Goal: Entertainment & Leisure: Consume media (video, audio)

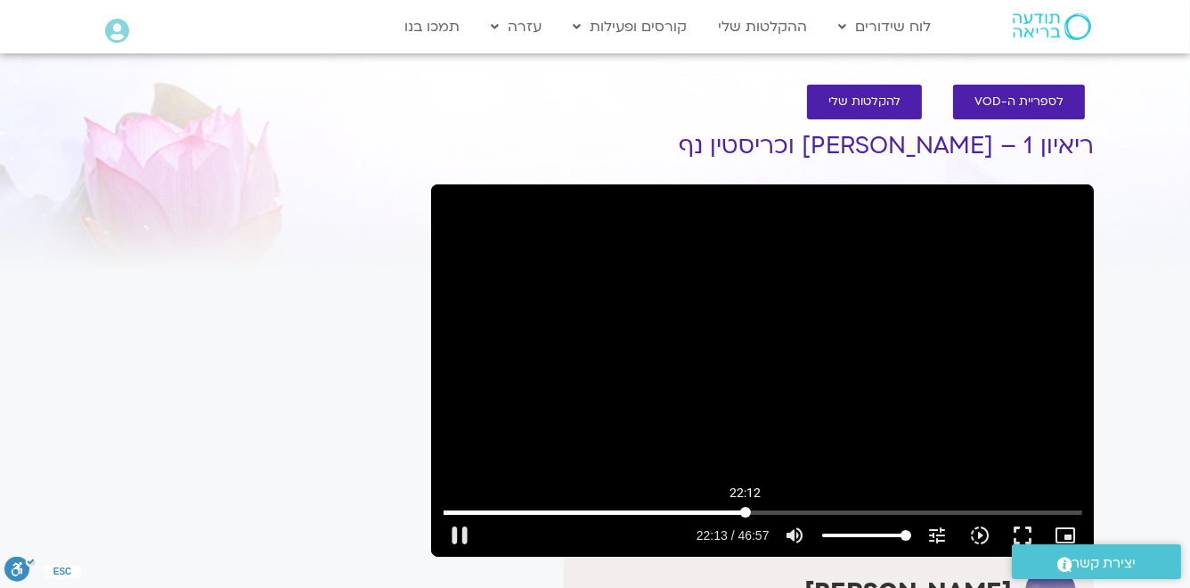
drag, startPoint x: 444, startPoint y: 513, endPoint x: 745, endPoint y: 513, distance: 301.0
click at [745, 513] on input "Seek" at bounding box center [763, 512] width 639 height 11
click at [456, 535] on button "play_arrow" at bounding box center [459, 535] width 43 height 43
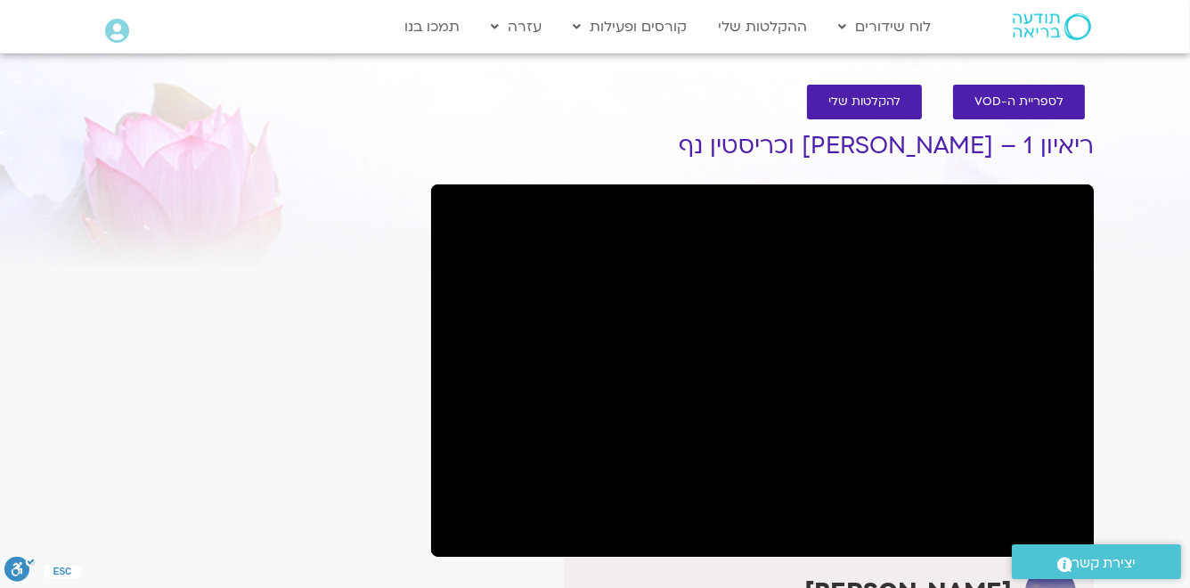
click at [1064, 535] on div ".st0{fill:#FFFFFF;} יצירת קשר" at bounding box center [1096, 561] width 187 height 53
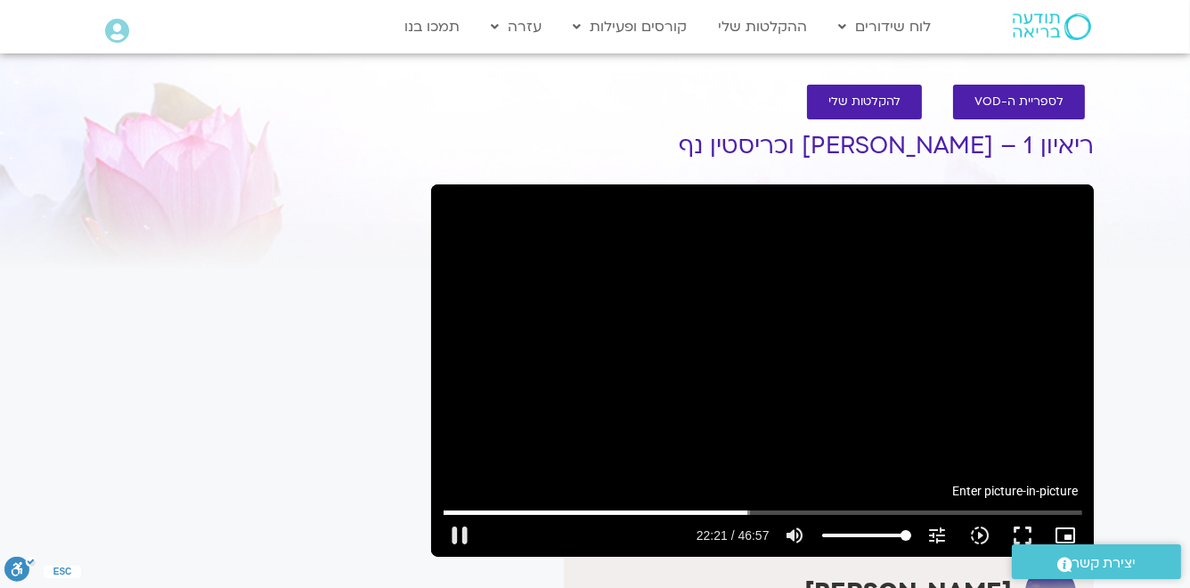
click at [1065, 533] on icon "picture_in_picture_alt" at bounding box center [1065, 535] width 21 height 21
type input "1342.290919"
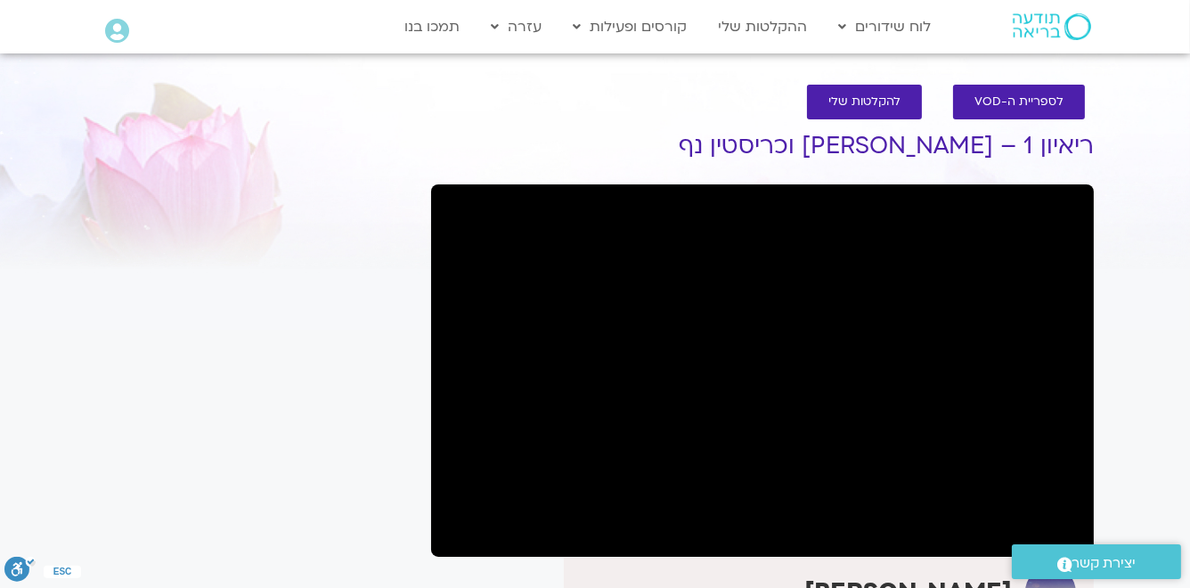
click at [344, 152] on div at bounding box center [254, 143] width 317 height 65
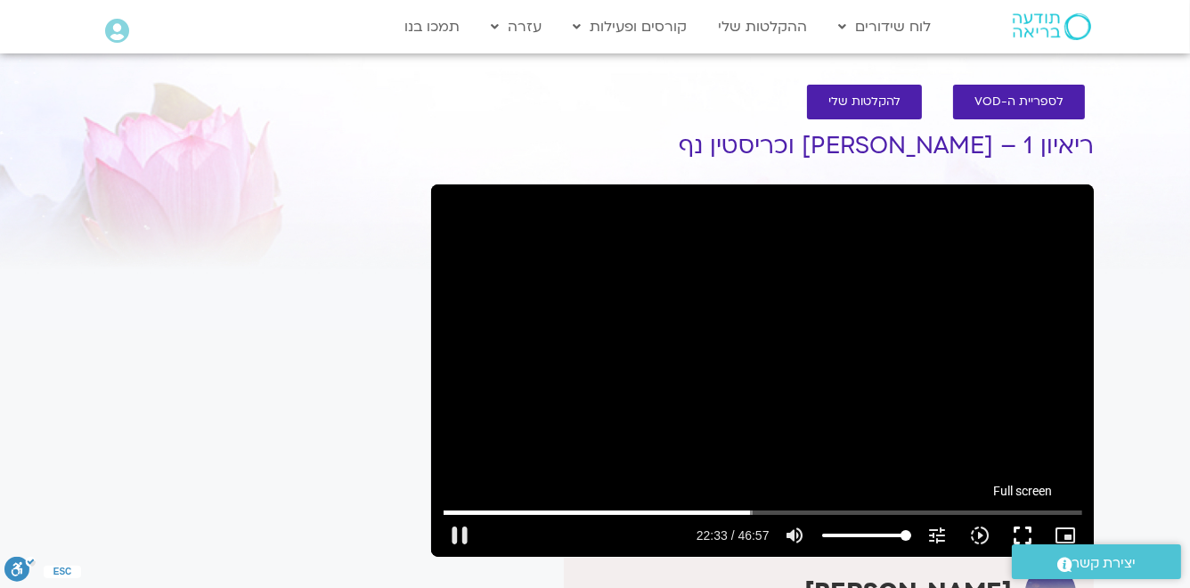
click at [1024, 534] on button "fullscreen" at bounding box center [1023, 535] width 43 height 43
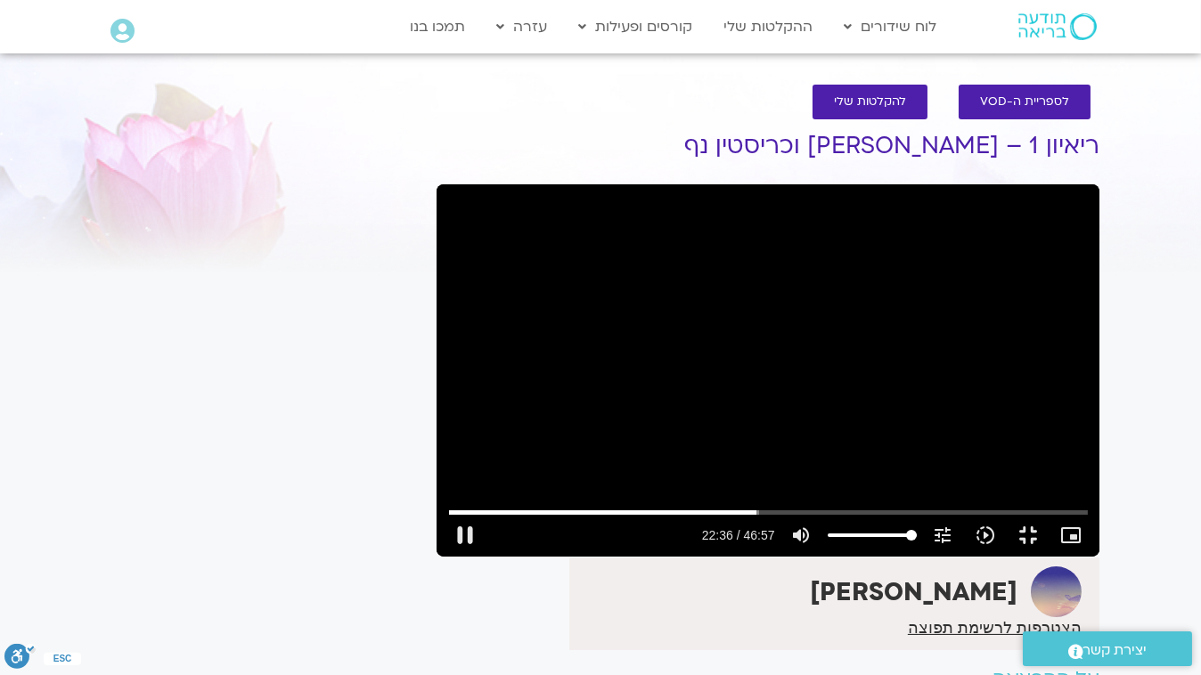
type input "1357.035196"
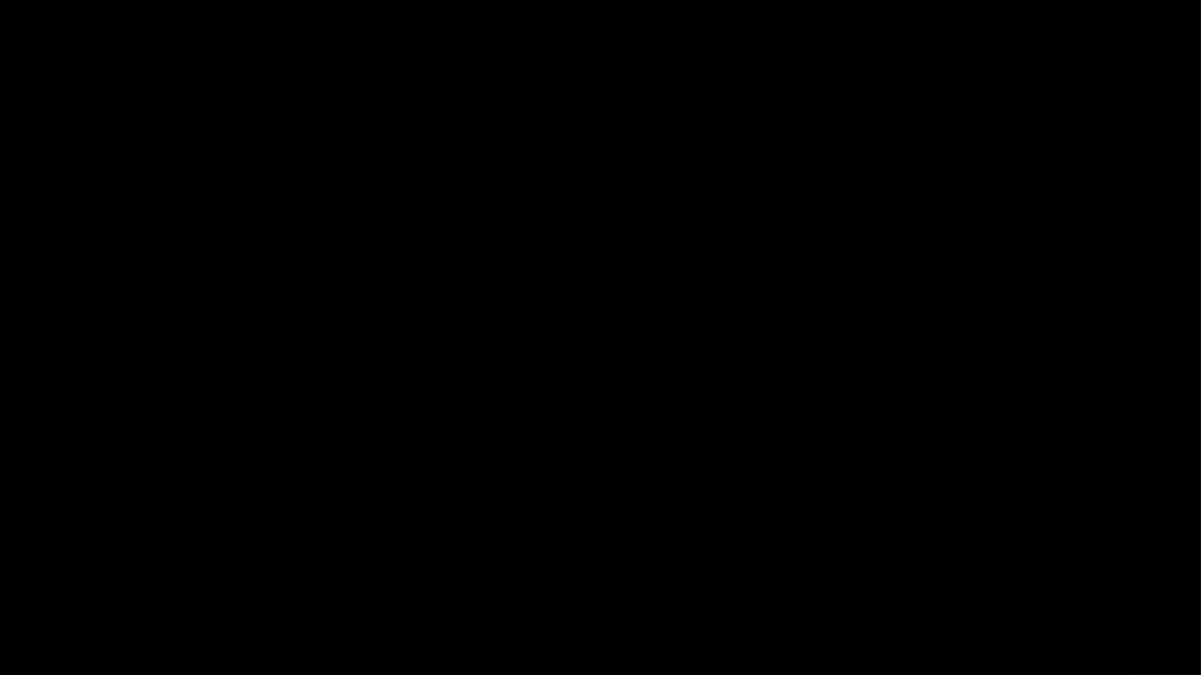
click at [1103, 632] on button "fullscreen_exit" at bounding box center [1124, 653] width 43 height 43
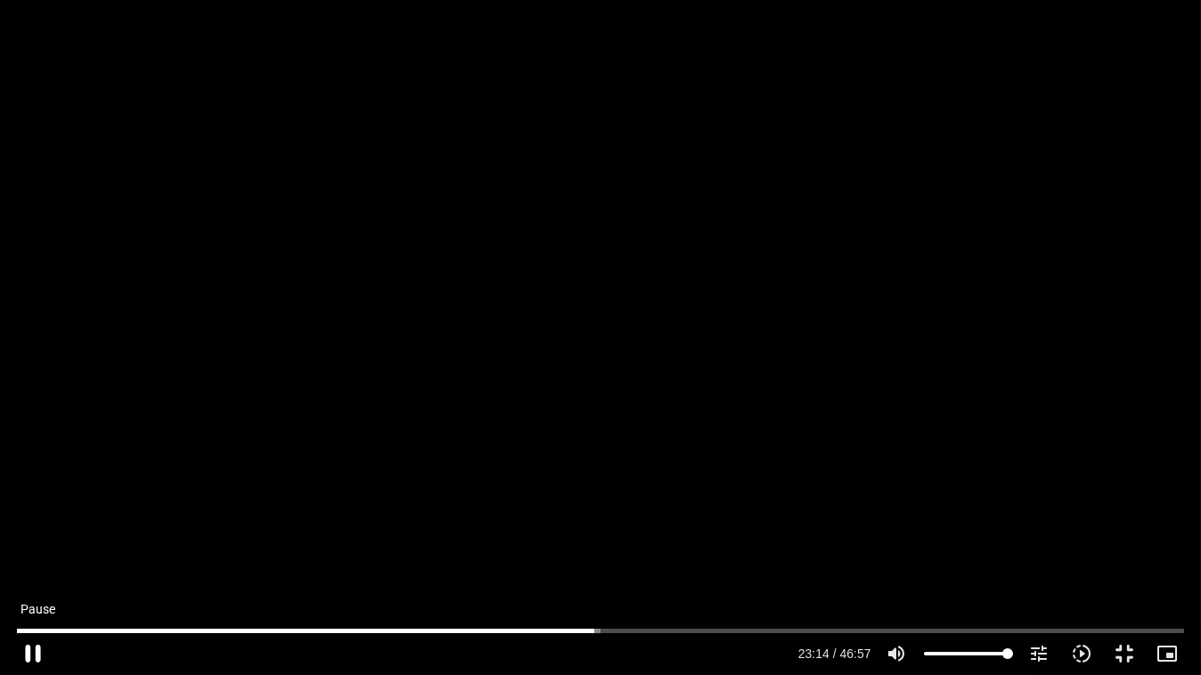
click at [36, 651] on button "pause" at bounding box center [33, 653] width 43 height 43
click at [33, 652] on button "play_arrow" at bounding box center [33, 653] width 43 height 43
type input "1397.681455"
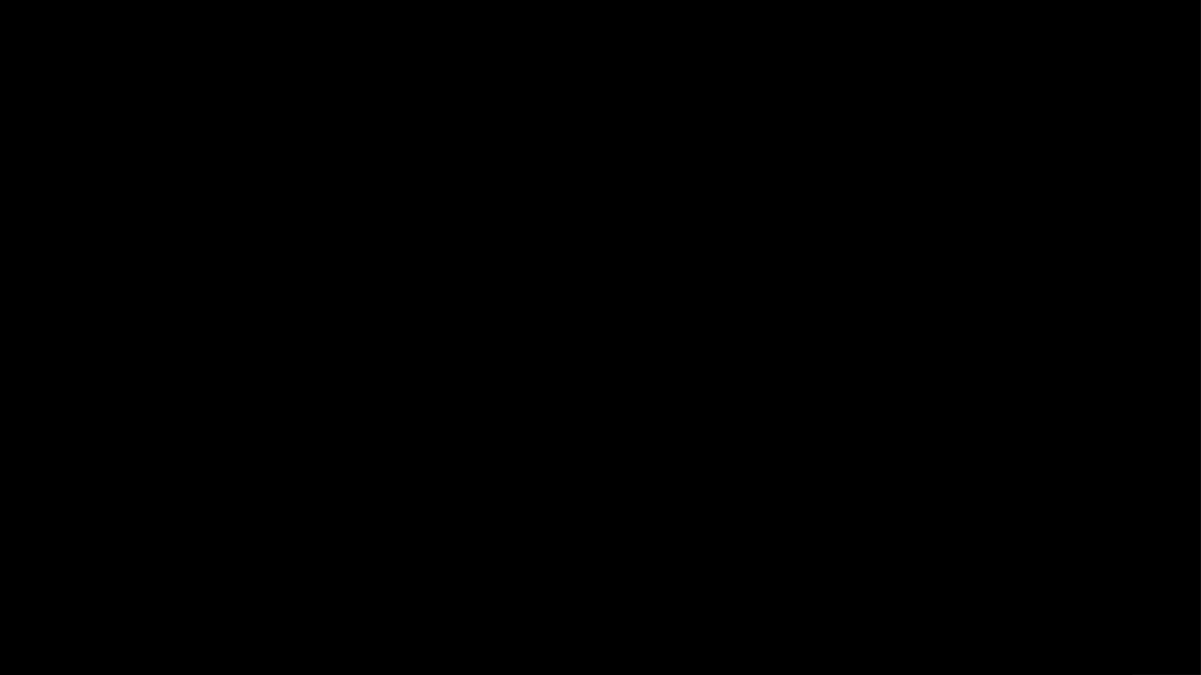
click at [12, 632] on button "pause" at bounding box center [33, 653] width 43 height 43
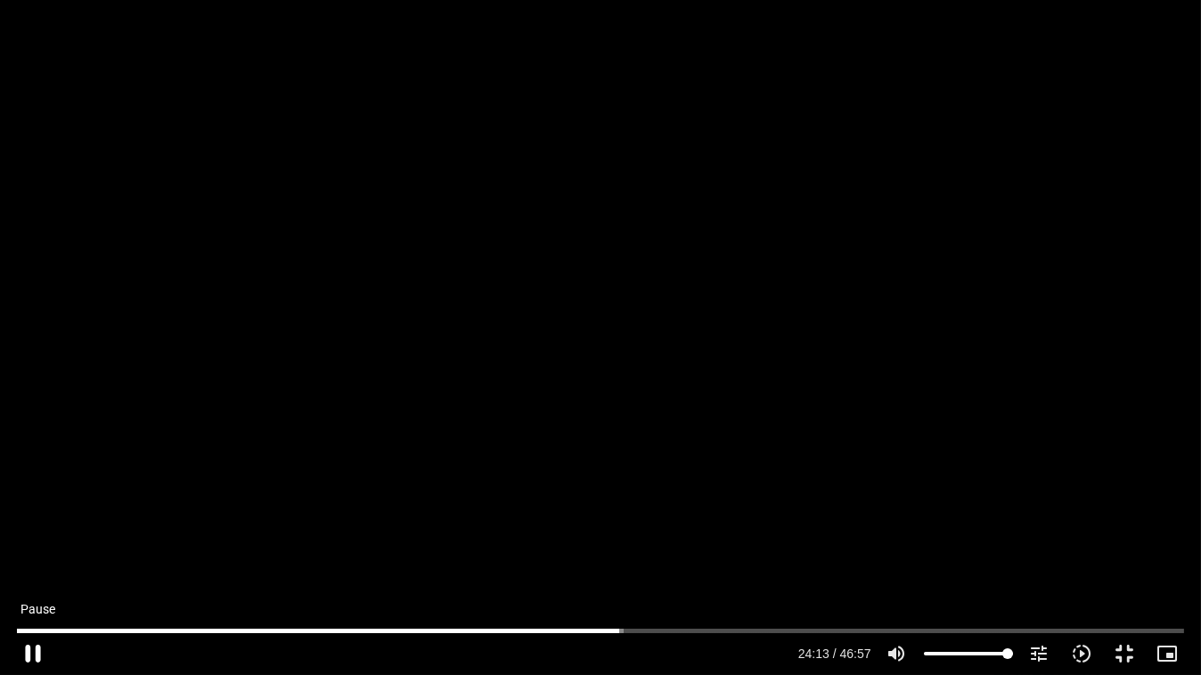
click at [36, 652] on button "pause" at bounding box center [33, 653] width 43 height 43
drag, startPoint x: 618, startPoint y: 631, endPoint x: 593, endPoint y: 637, distance: 25.7
click at [593, 636] on input "Seek" at bounding box center [600, 630] width 1166 height 11
click at [29, 651] on button "play_arrow" at bounding box center [33, 653] width 43 height 43
click at [31, 651] on button "pause" at bounding box center [33, 653] width 43 height 43
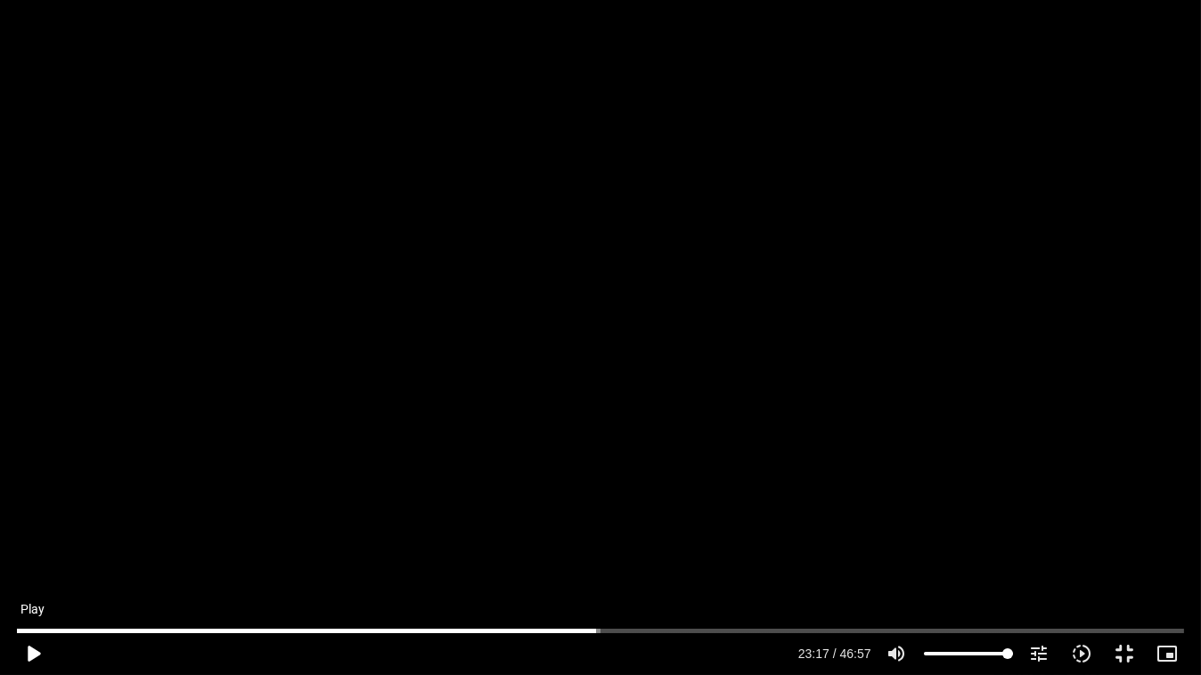
click at [33, 653] on button "play_arrow" at bounding box center [33, 653] width 43 height 43
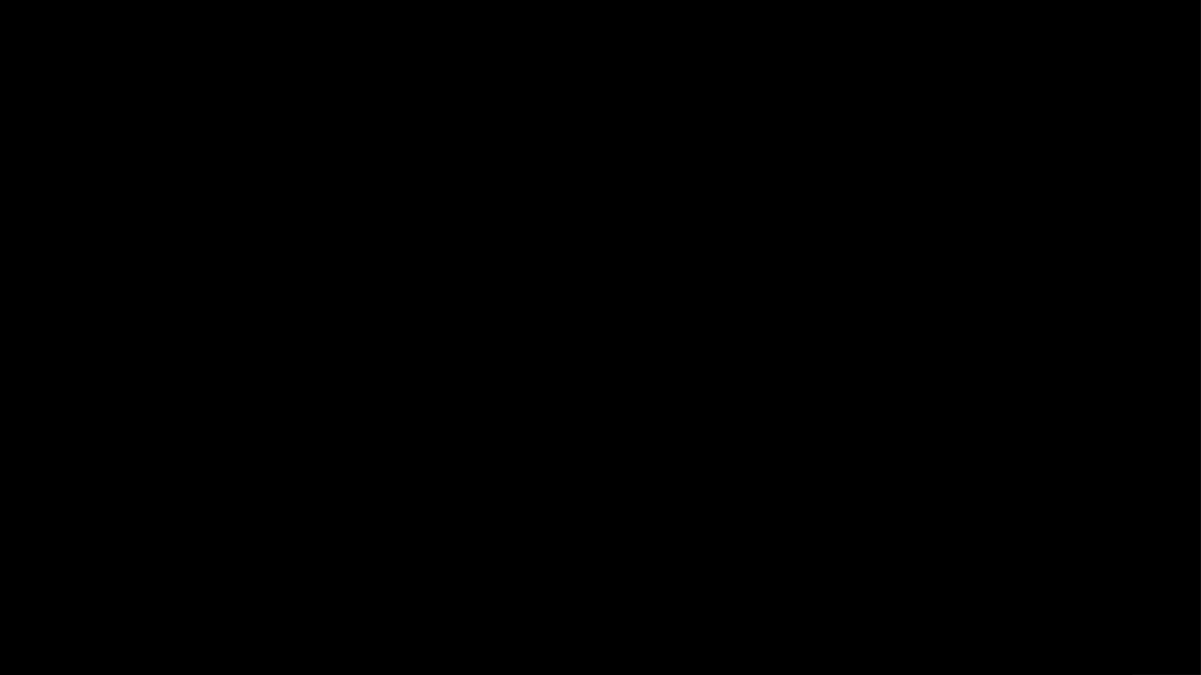
click at [33, 653] on button "pause" at bounding box center [33, 653] width 43 height 43
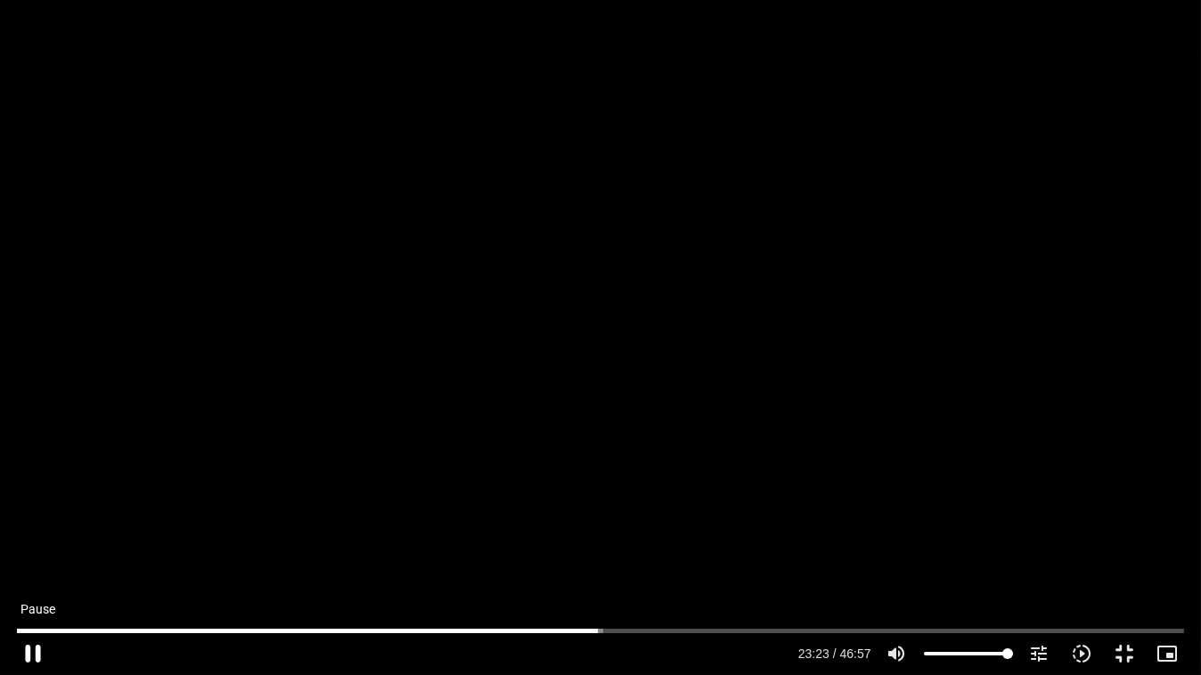
click at [32, 646] on button "pause" at bounding box center [33, 653] width 43 height 43
click at [31, 650] on button "play_arrow" at bounding box center [33, 653] width 43 height 43
click at [33, 651] on button "pause" at bounding box center [33, 653] width 43 height 43
click at [33, 651] on button "play_arrow" at bounding box center [33, 653] width 43 height 43
click at [36, 649] on button "pause" at bounding box center [33, 653] width 43 height 43
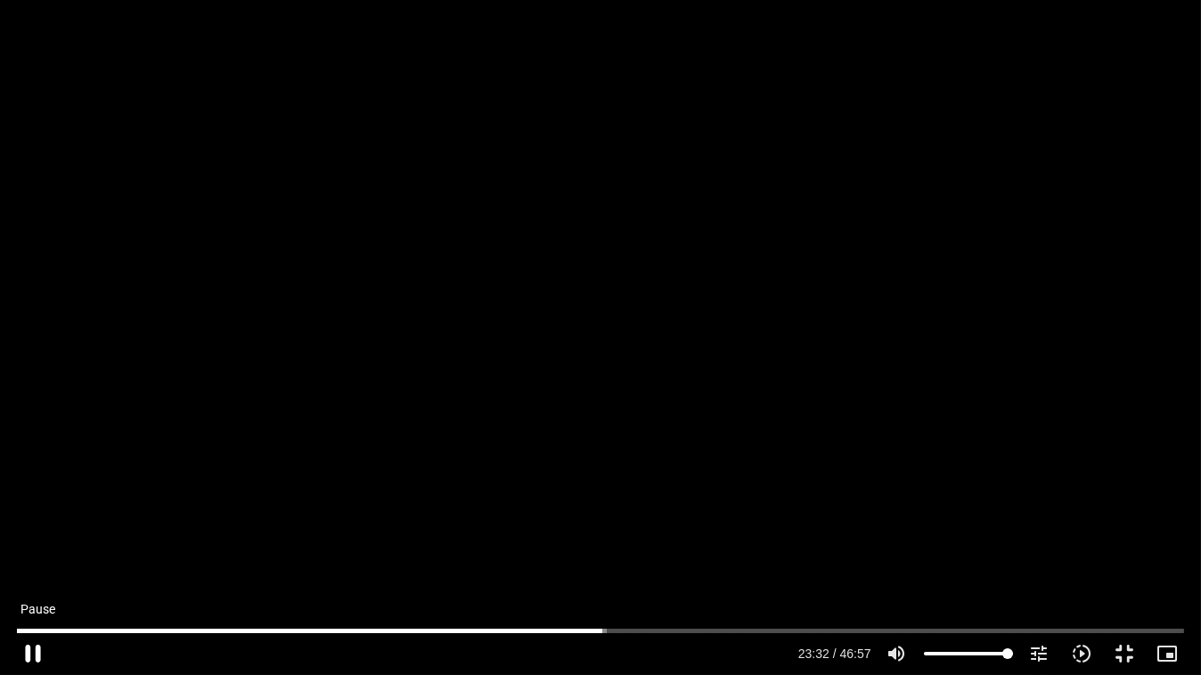
type input "1412.651427"
